Goal: Browse casually: Explore the website without a specific task or goal

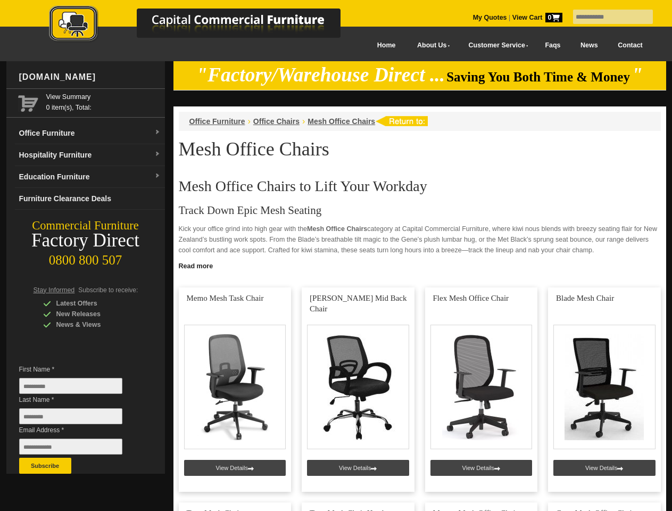
click at [606, 17] on input "text" at bounding box center [613, 17] width 80 height 14
click at [79, 419] on input "Last Name *" at bounding box center [70, 416] width 103 height 16
click at [45, 465] on button "Subscribe" at bounding box center [45, 465] width 52 height 16
click at [420, 265] on link "Read more" at bounding box center [419, 264] width 492 height 13
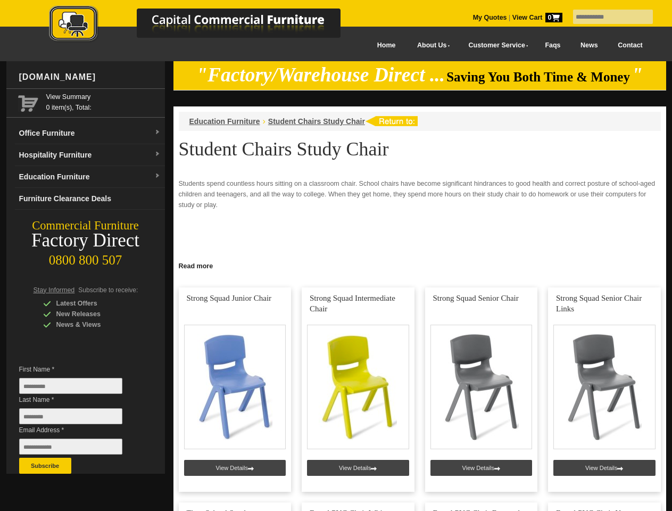
click at [606, 17] on input "text" at bounding box center [613, 17] width 80 height 14
click at [79, 419] on input "Last Name *" at bounding box center [70, 416] width 103 height 16
click at [45, 465] on button "Subscribe" at bounding box center [45, 465] width 52 height 16
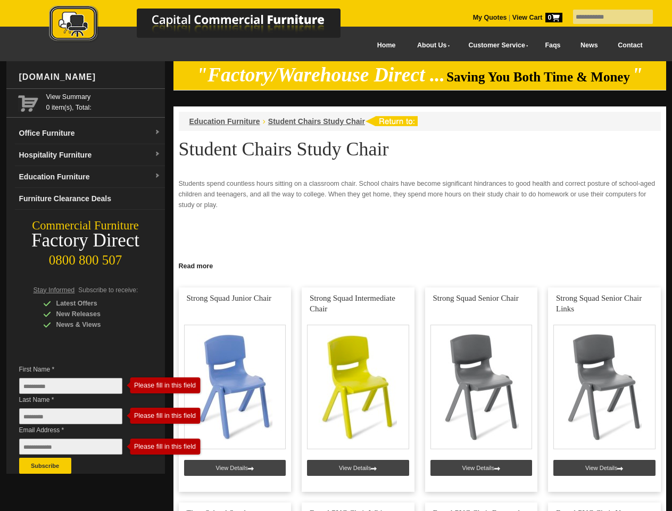
click at [420, 265] on link "Read more" at bounding box center [419, 264] width 492 height 13
